Goal: Transaction & Acquisition: Book appointment/travel/reservation

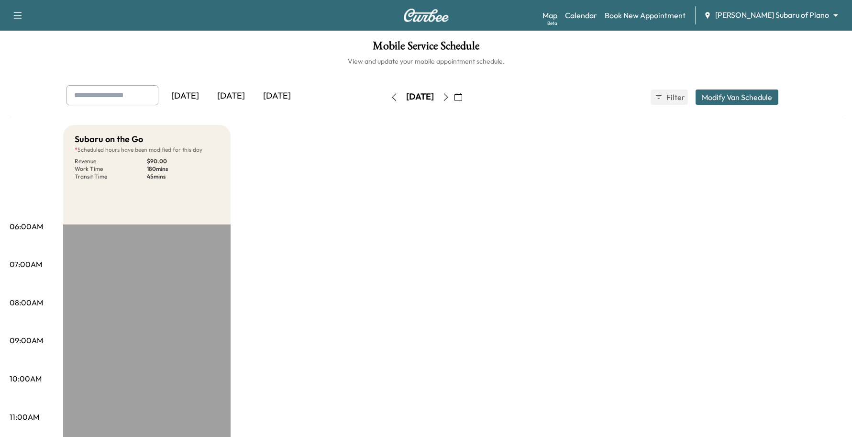
scroll to position [299, 0]
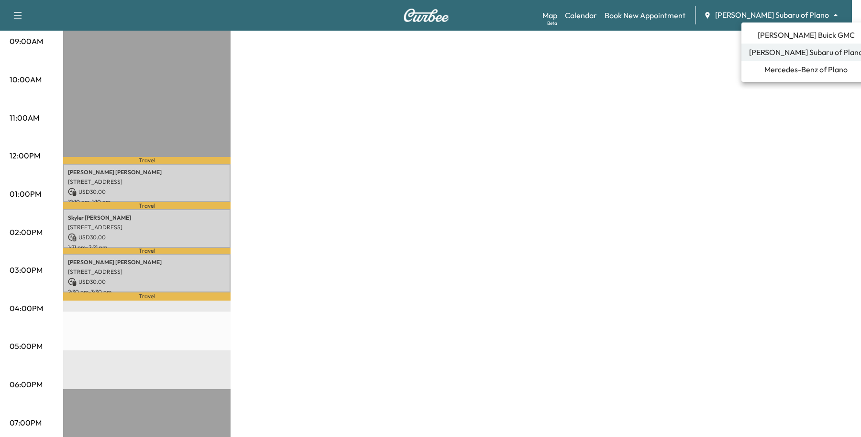
click at [780, 72] on span "Mercedes-Benz of Plano" at bounding box center [805, 69] width 83 height 11
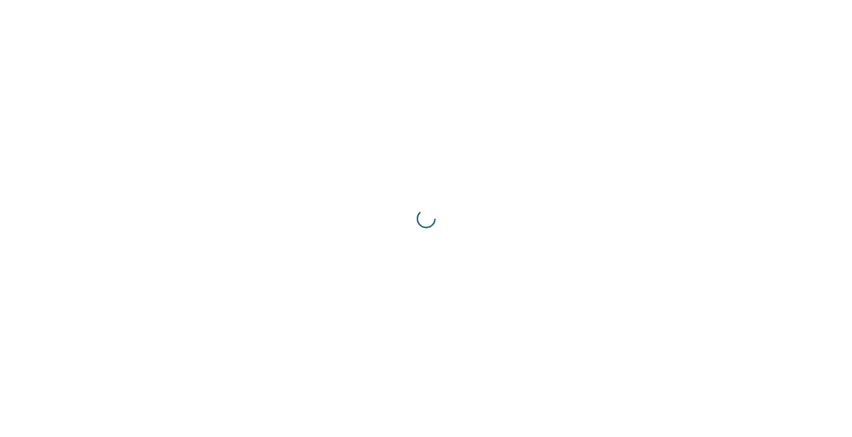
scroll to position [0, 0]
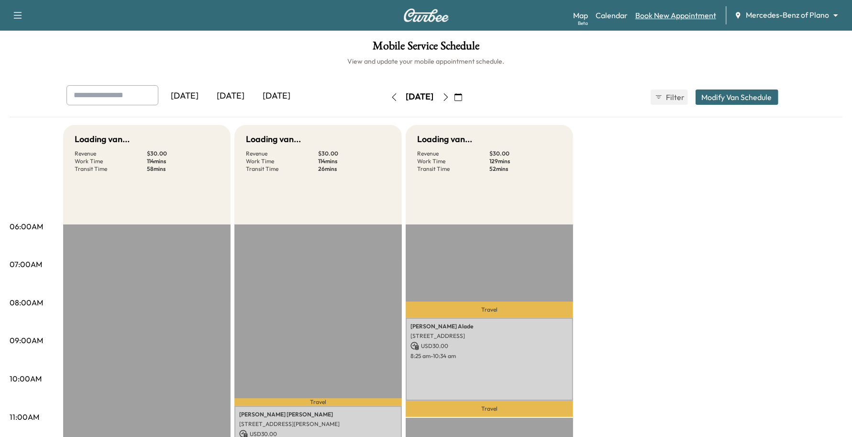
click at [661, 17] on link "Book New Appointment" at bounding box center [675, 15] width 81 height 11
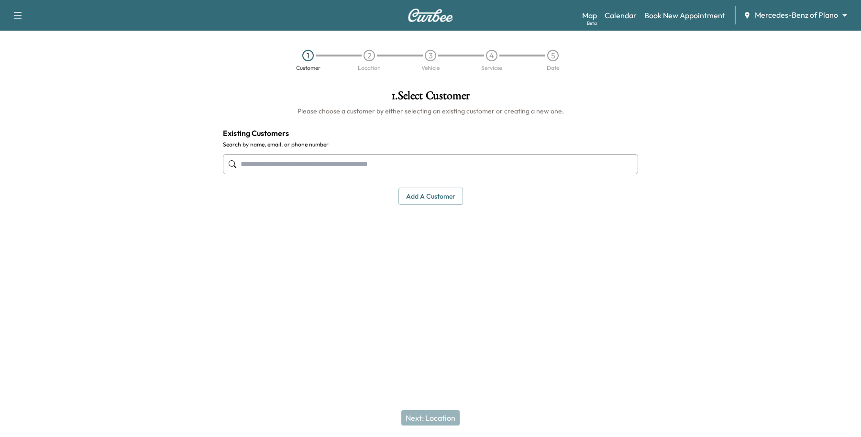
click at [326, 161] on input "text" at bounding box center [430, 164] width 415 height 20
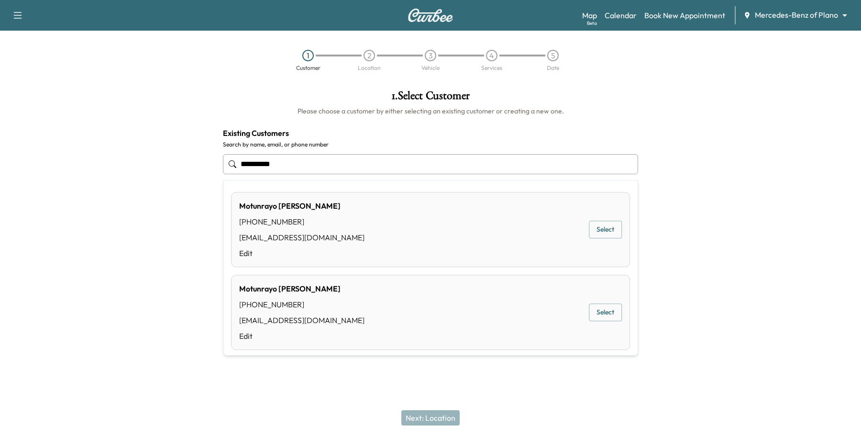
click at [597, 226] on button "Select" at bounding box center [605, 230] width 33 height 18
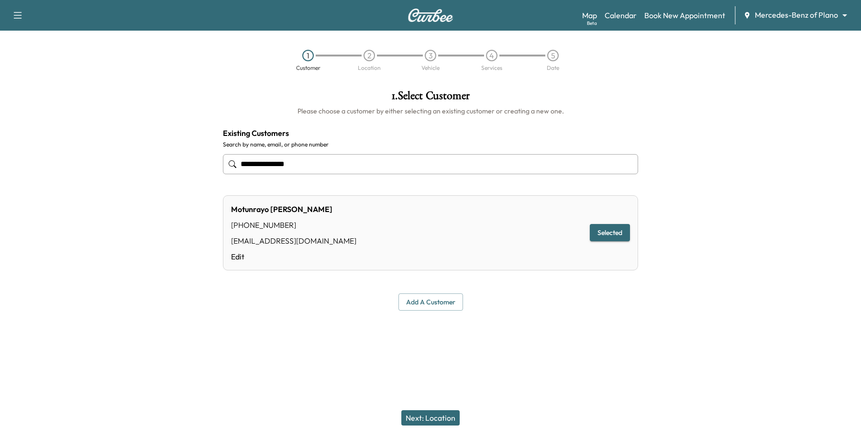
type input "**********"
click at [435, 420] on button "Next: Location" at bounding box center [430, 417] width 58 height 15
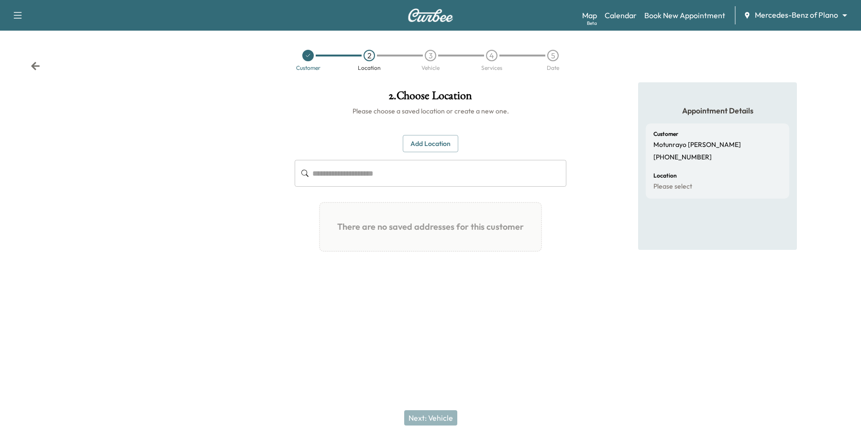
click at [422, 138] on button "Add Location" at bounding box center [430, 144] width 55 height 18
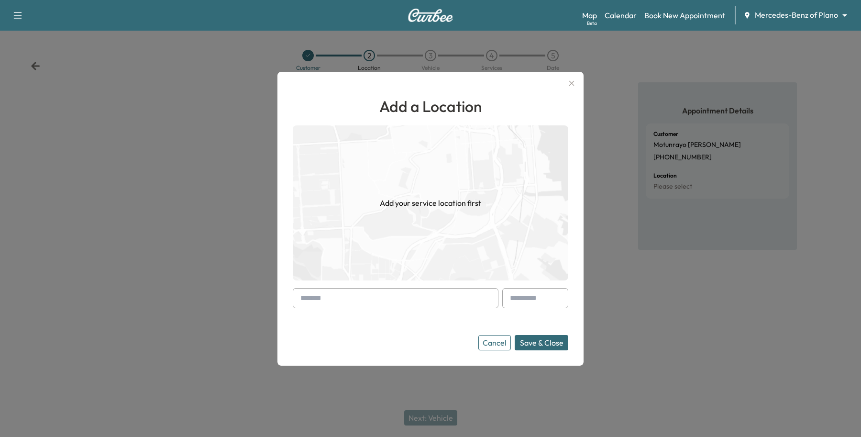
click at [383, 298] on input "text" at bounding box center [396, 298] width 206 height 20
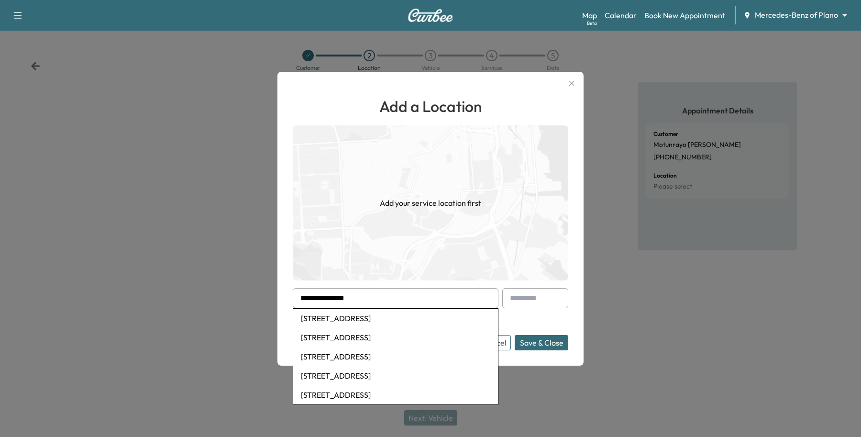
click at [361, 294] on input "**********" at bounding box center [396, 298] width 206 height 20
click at [312, 305] on input "**********" at bounding box center [396, 298] width 206 height 20
type input "**********"
drag, startPoint x: 384, startPoint y: 302, endPoint x: 127, endPoint y: 320, distance: 257.5
click at [129, 320] on div "**********" at bounding box center [430, 218] width 861 height 437
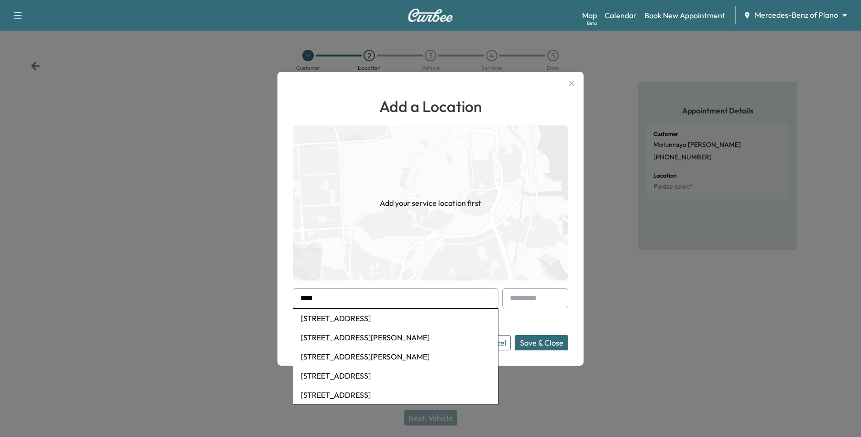
click at [348, 319] on li "[STREET_ADDRESS]" at bounding box center [395, 318] width 205 height 19
type input "**********"
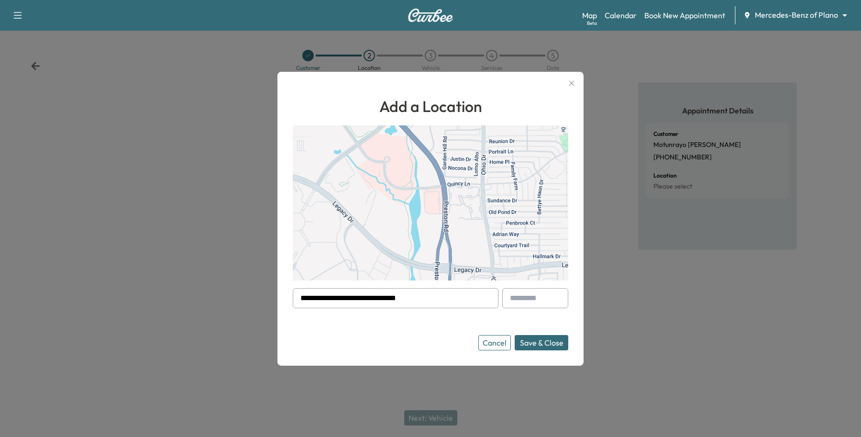
click at [513, 298] on div at bounding box center [511, 297] width 11 height 11
click at [523, 299] on input "text" at bounding box center [535, 298] width 66 height 20
type input "*****"
click at [508, 293] on div at bounding box center [511, 297] width 11 height 11
drag, startPoint x: 515, startPoint y: 296, endPoint x: 510, endPoint y: 299, distance: 5.8
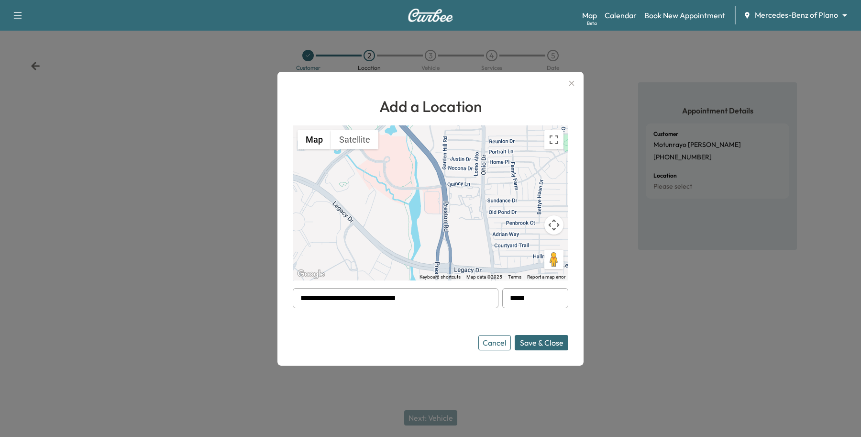
click at [513, 298] on div at bounding box center [511, 297] width 11 height 11
click at [510, 299] on div at bounding box center [511, 297] width 11 height 11
click at [548, 345] on button "Save & Close" at bounding box center [542, 342] width 54 height 15
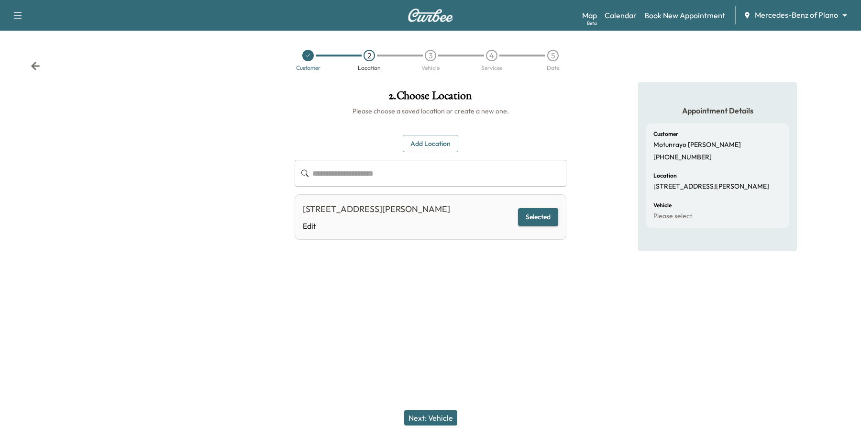
click at [429, 412] on button "Next: Vehicle" at bounding box center [430, 417] width 53 height 15
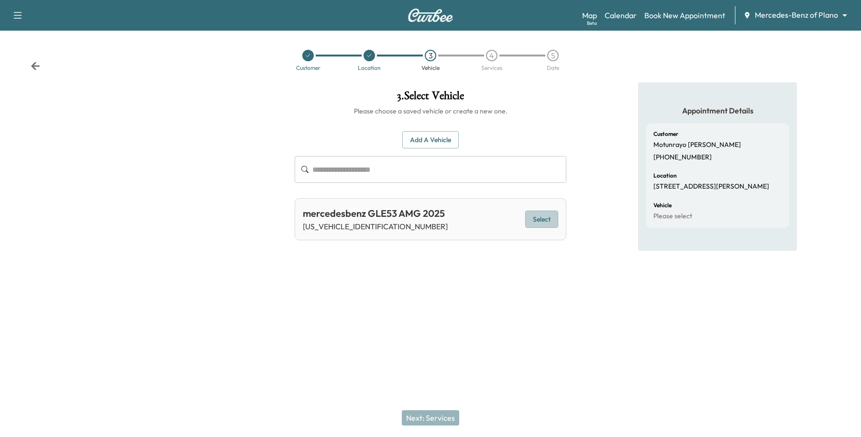
click at [531, 219] on button "Select" at bounding box center [541, 219] width 33 height 18
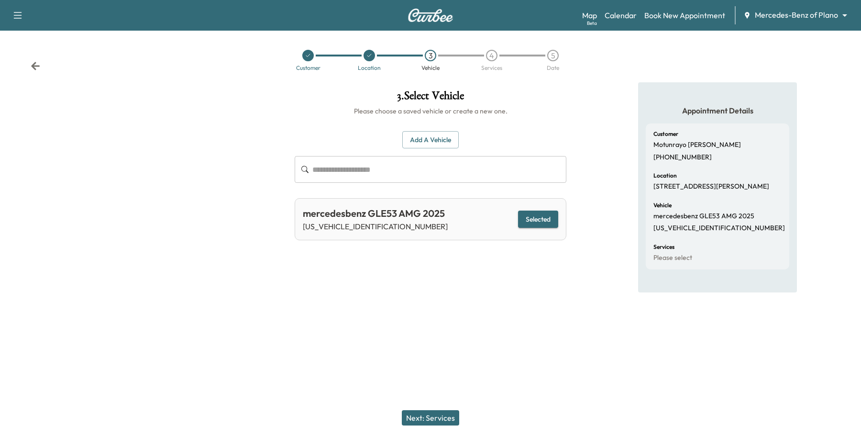
click at [424, 406] on div "Next: Services" at bounding box center [430, 417] width 861 height 38
click at [436, 414] on button "Next: Services" at bounding box center [430, 417] width 57 height 15
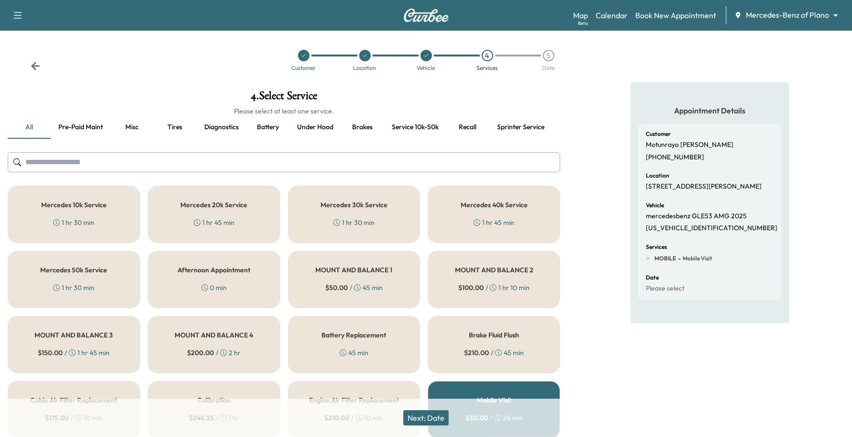
click at [104, 221] on div "Mercedes 10k Service 1 hr 30 min" at bounding box center [74, 214] width 133 height 57
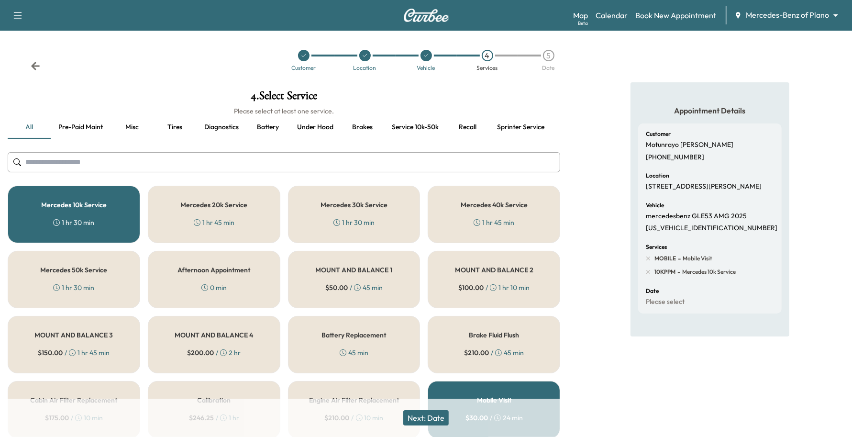
click at [438, 417] on button "Next: Date" at bounding box center [425, 417] width 45 height 15
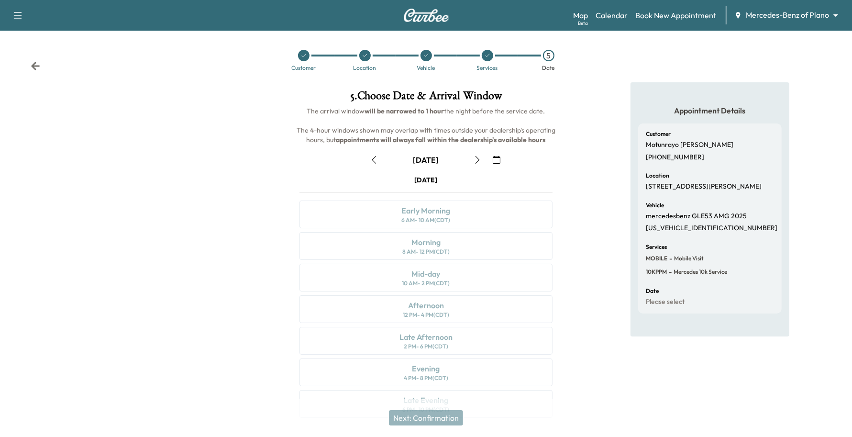
click at [475, 158] on icon "button" at bounding box center [478, 160] width 8 height 8
click at [492, 158] on button "button" at bounding box center [496, 159] width 16 height 15
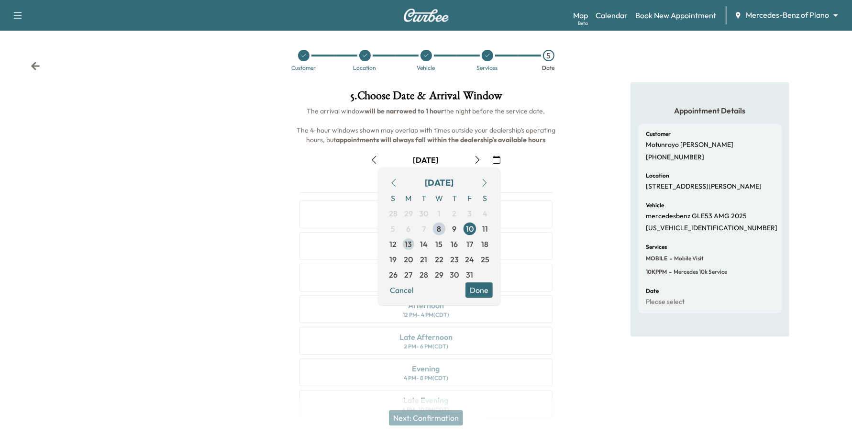
click at [414, 243] on span "13" at bounding box center [408, 243] width 15 height 15
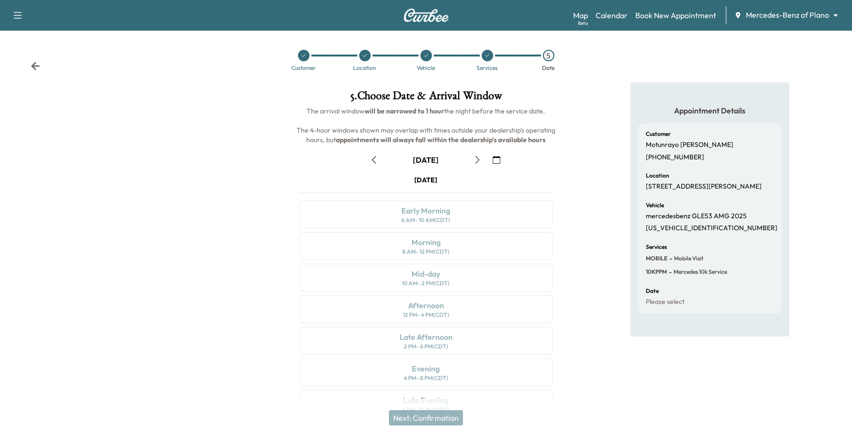
click at [476, 161] on icon "button" at bounding box center [478, 160] width 8 height 8
click at [670, 15] on link "Book New Appointment" at bounding box center [675, 15] width 81 height 11
